Goal: Navigation & Orientation: Find specific page/section

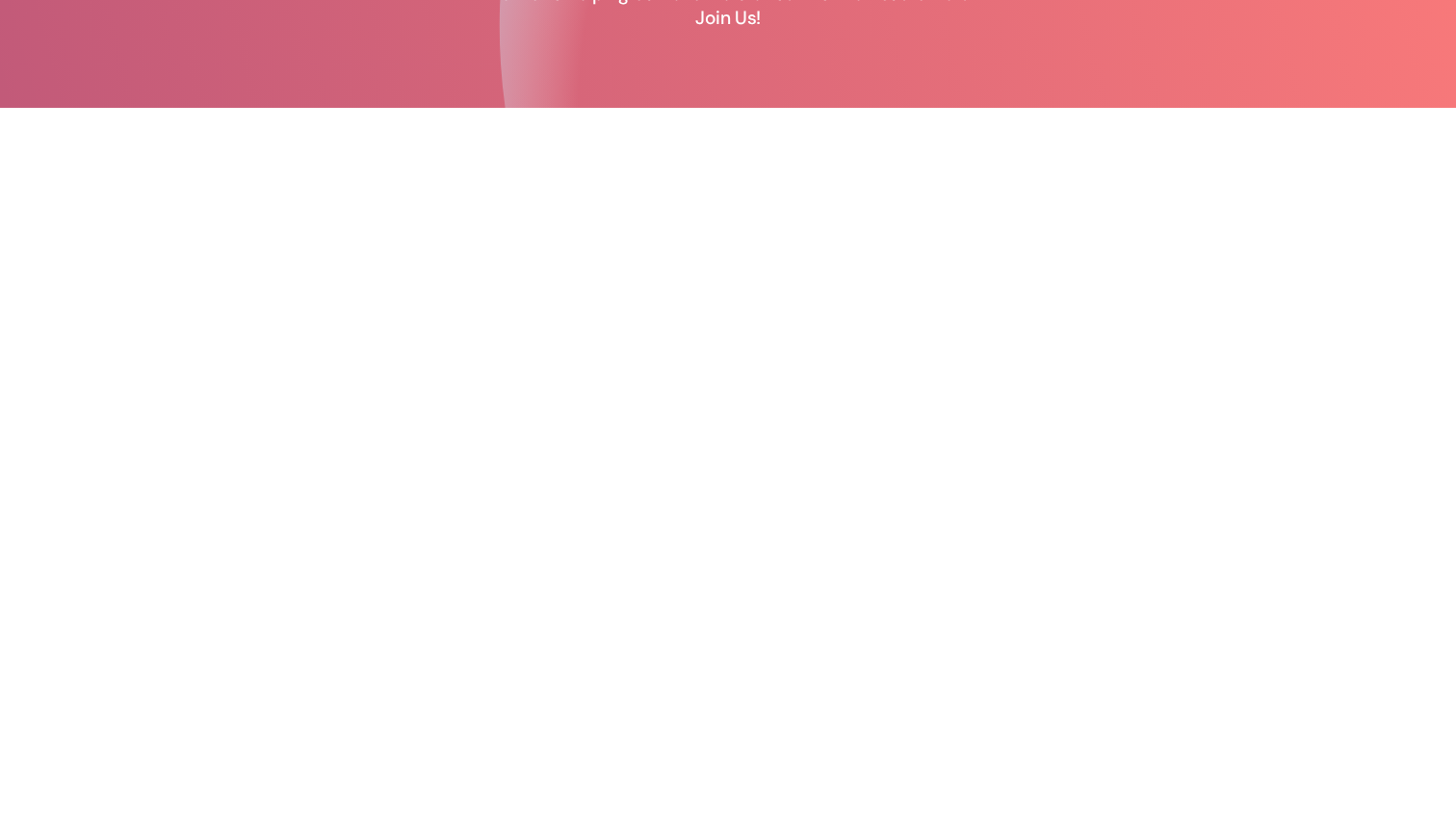
scroll to position [291, 0]
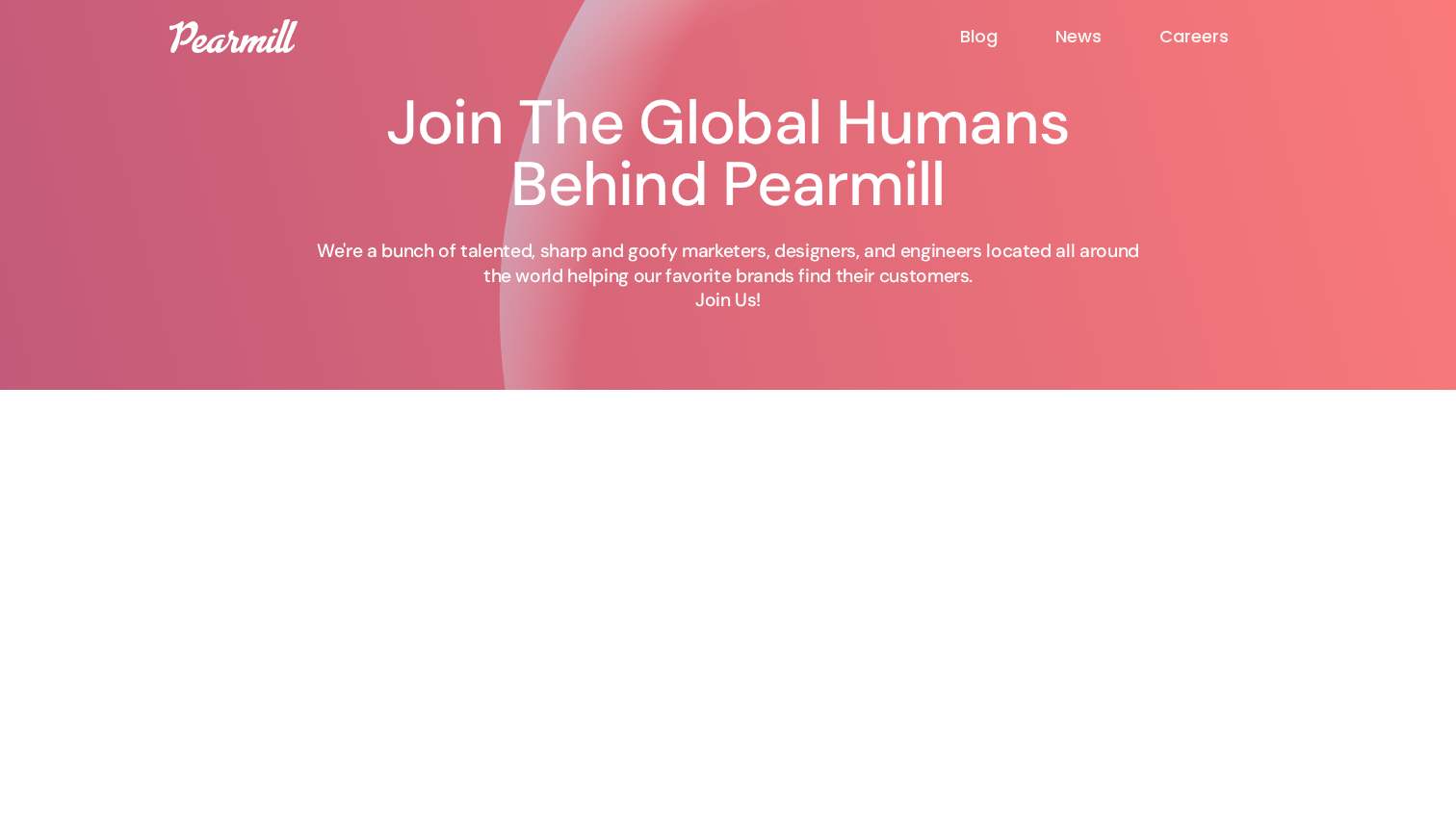
click at [1064, 39] on link "News" at bounding box center [1107, 36] width 104 height 24
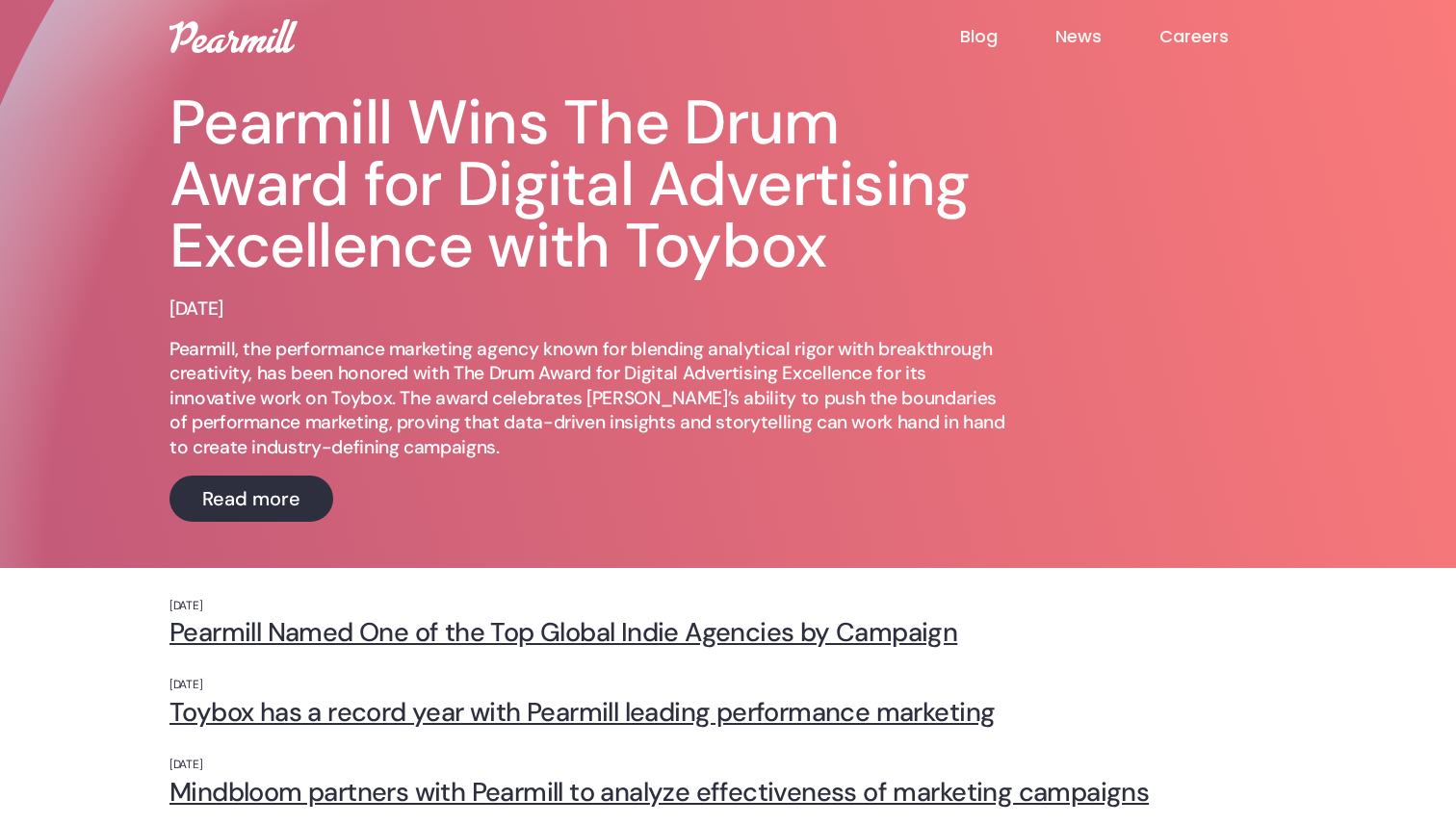
click at [1175, 28] on link "Careers" at bounding box center [1222, 36] width 127 height 24
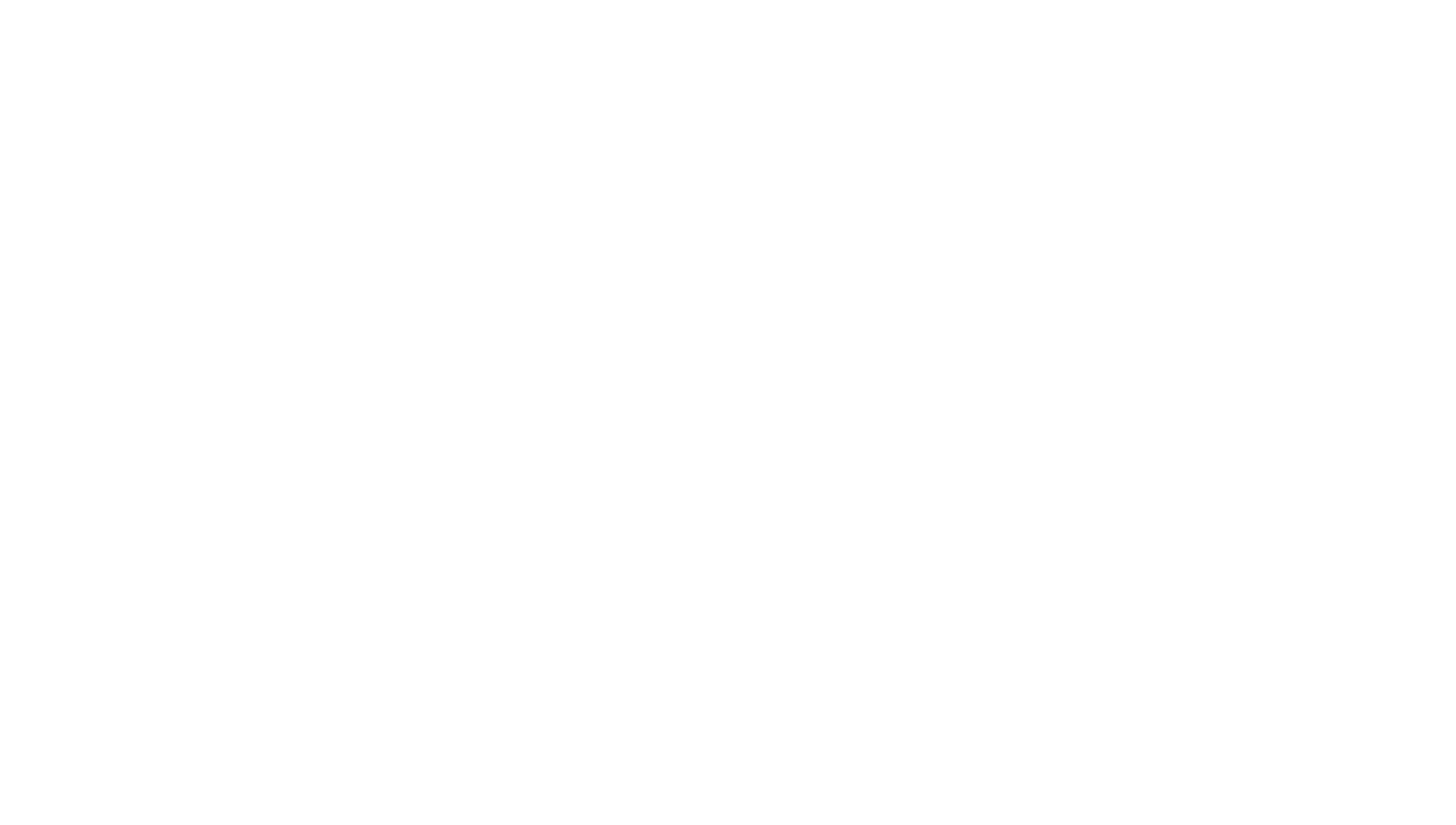
scroll to position [1199, 0]
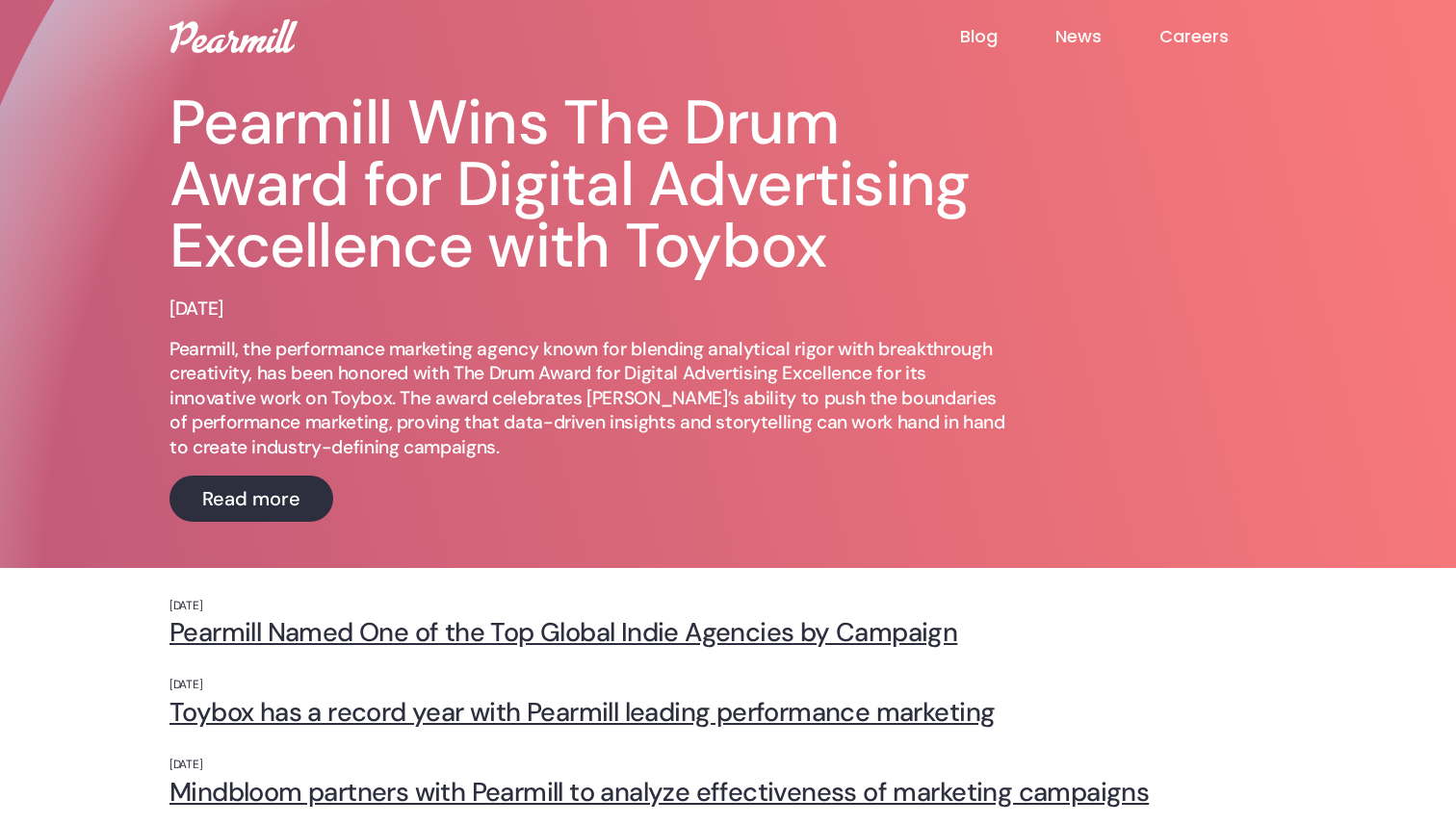
click at [1093, 28] on link "News" at bounding box center [1107, 36] width 104 height 24
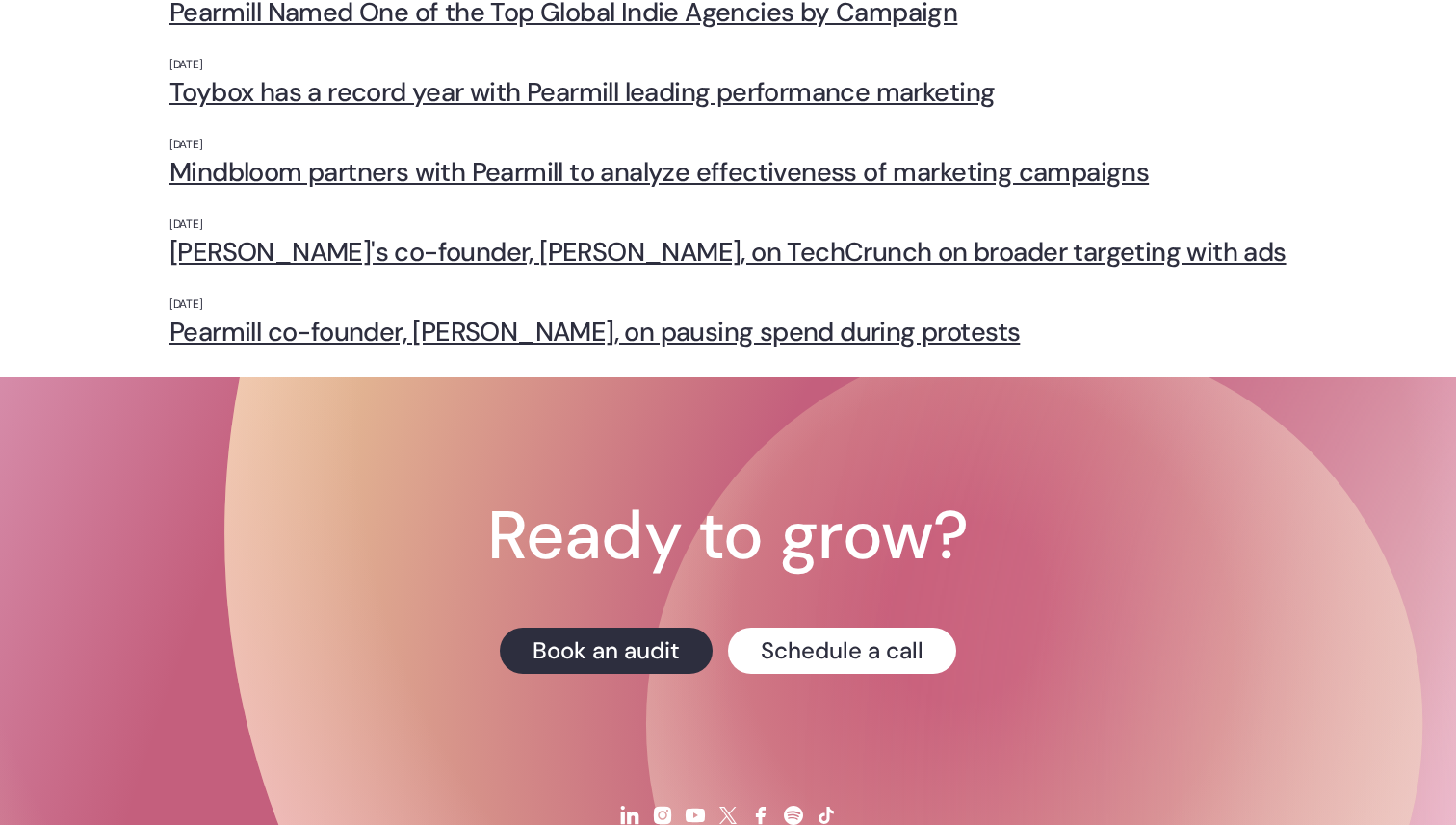
scroll to position [708, 0]
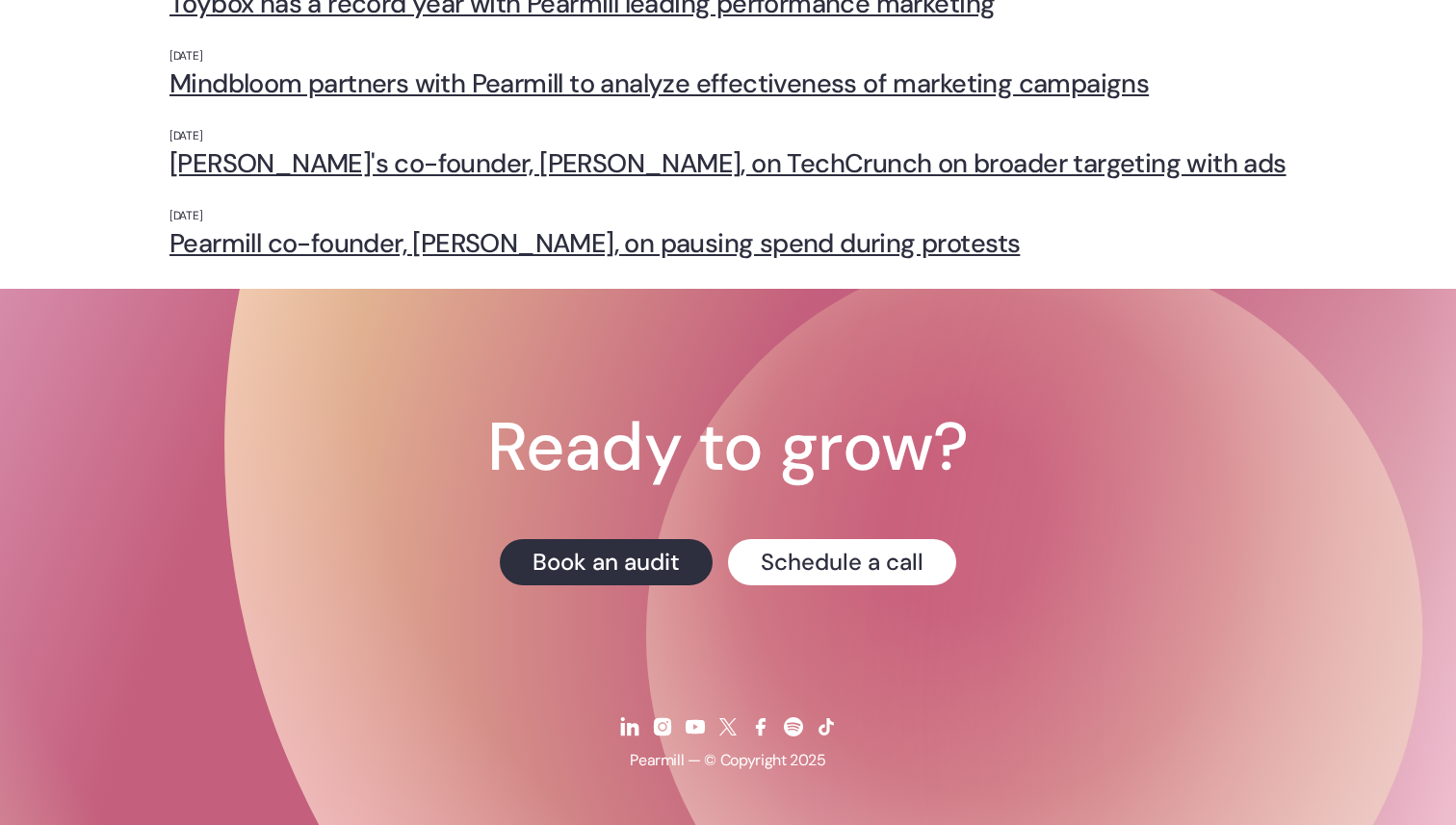
click at [629, 733] on img at bounding box center [630, 727] width 24 height 24
